Goal: Find specific page/section: Find specific page/section

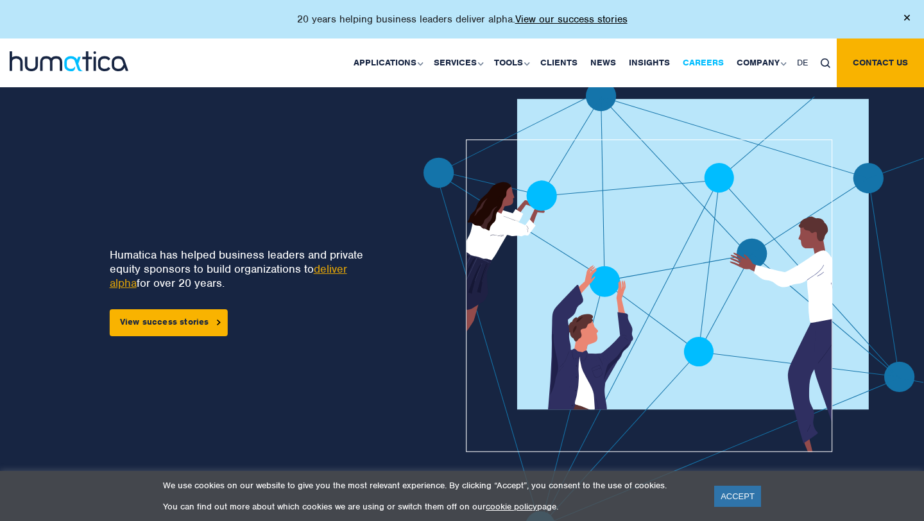
click at [700, 60] on link "Careers" at bounding box center [703, 62] width 54 height 49
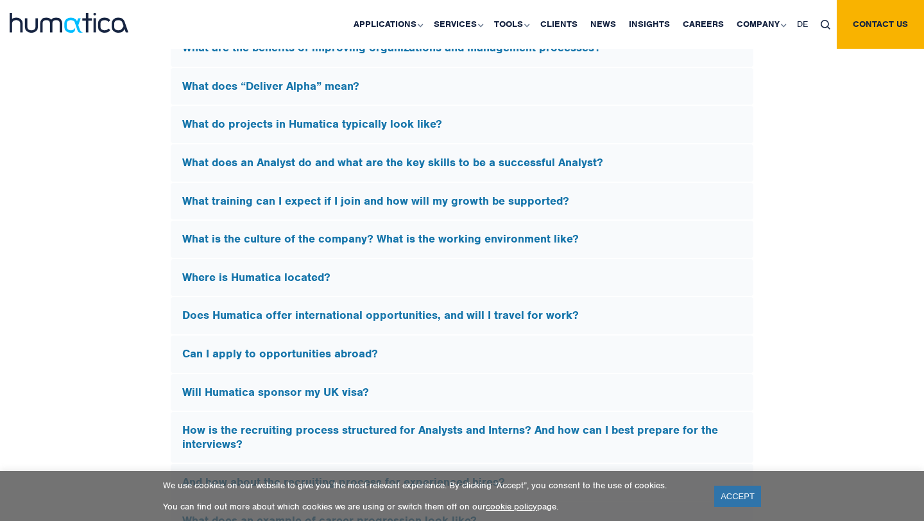
scroll to position [3746, 0]
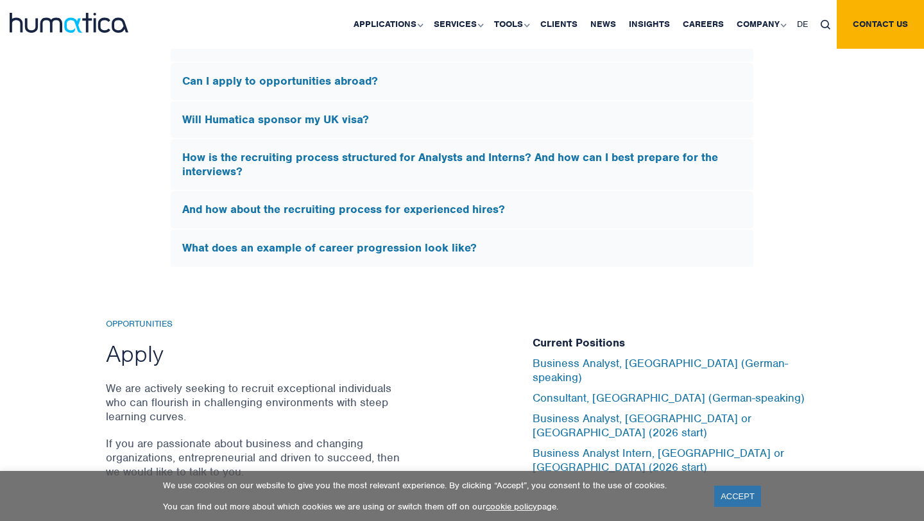
click at [344, 115] on h5 "Will Humatica sponsor my UK visa?" at bounding box center [461, 120] width 559 height 14
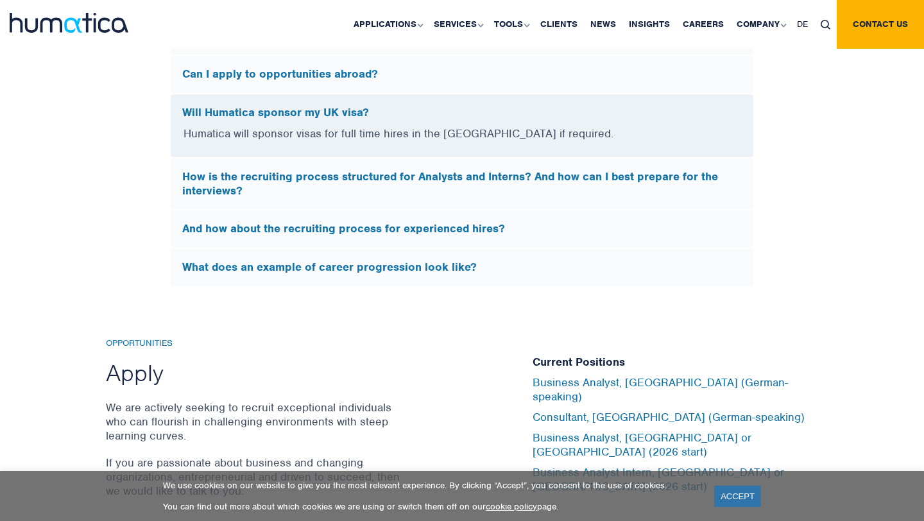
scroll to position [3818, 0]
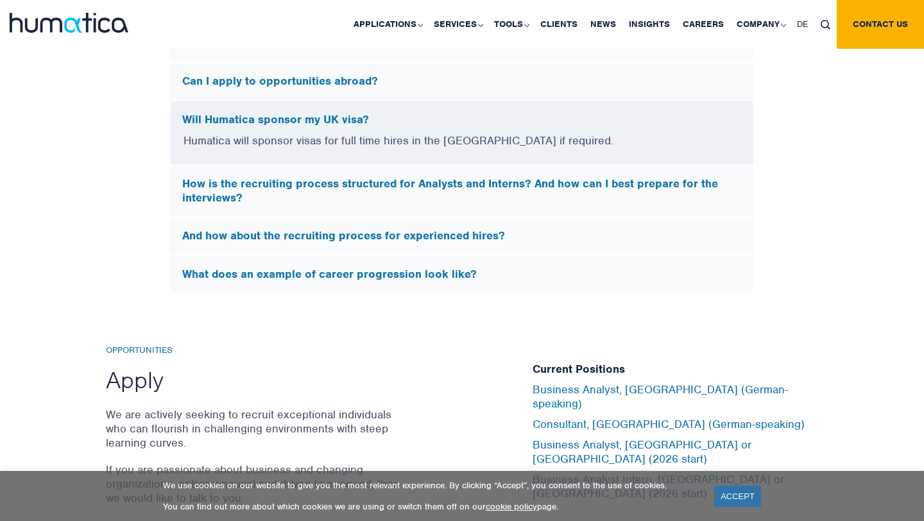
click at [344, 115] on h5 "Will Humatica sponsor my UK visa?" at bounding box center [461, 120] width 559 height 14
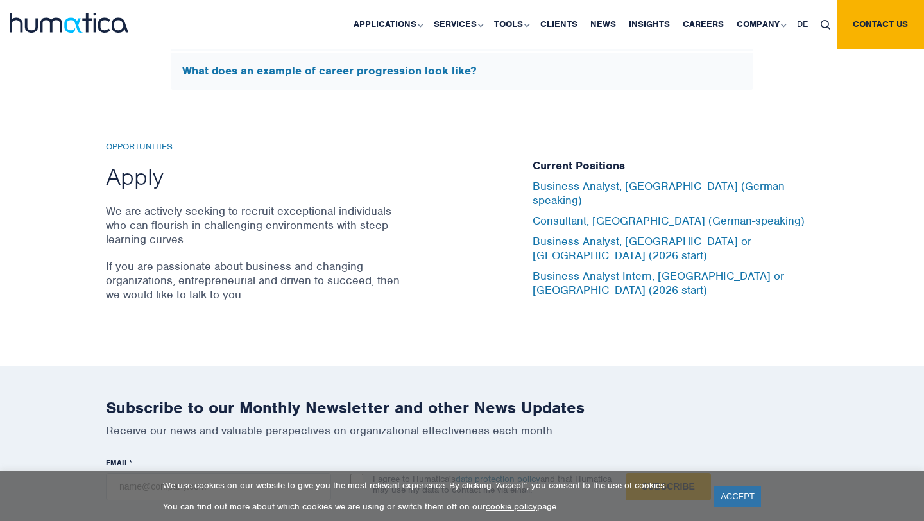
scroll to position [3984, 0]
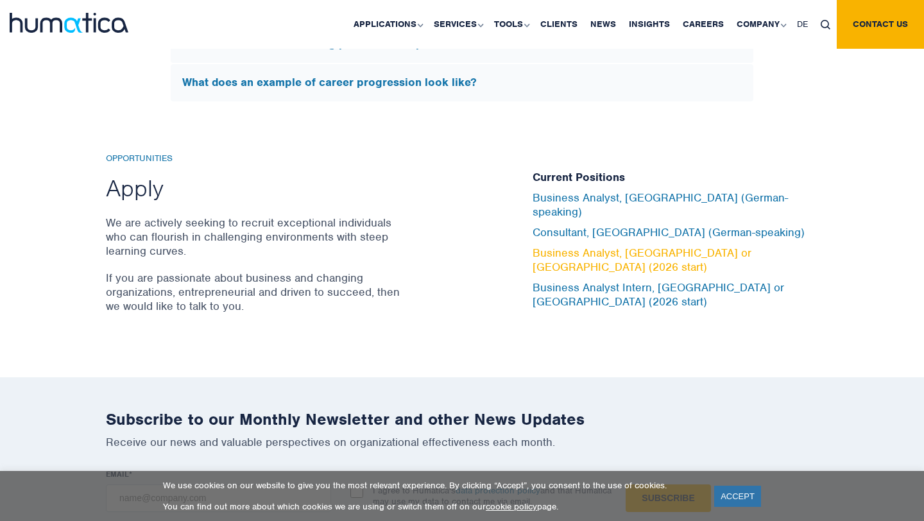
click at [552, 254] on link "Business Analyst, [GEOGRAPHIC_DATA] or [GEOGRAPHIC_DATA] (2026 start)" at bounding box center [641, 260] width 219 height 28
